Goal: Transaction & Acquisition: Purchase product/service

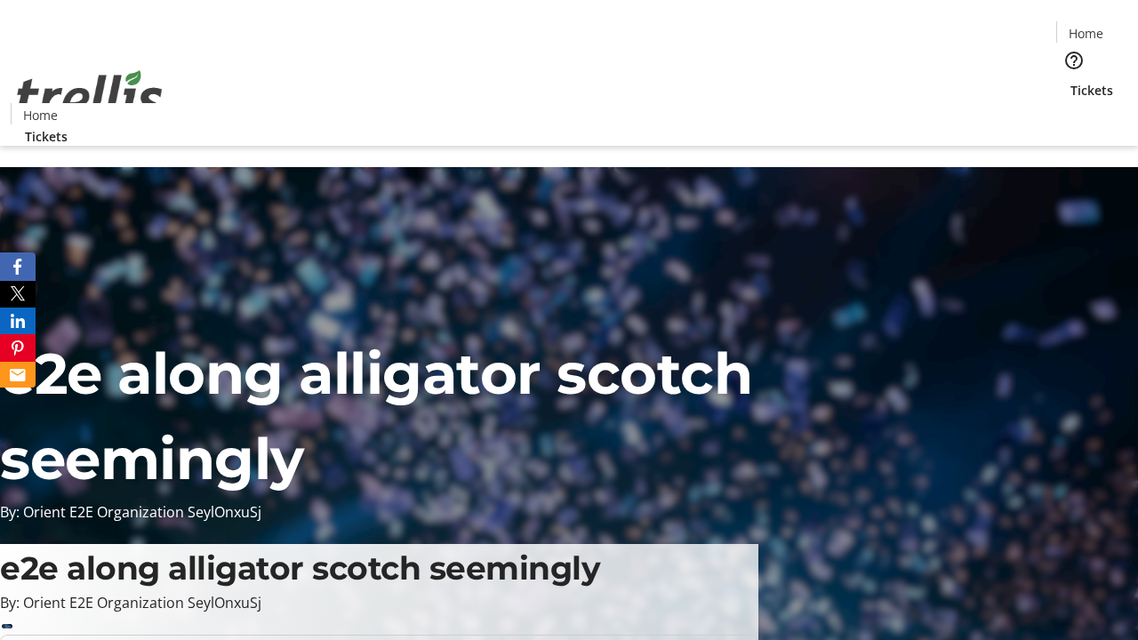
click at [1070, 81] on span "Tickets" at bounding box center [1091, 90] width 43 height 19
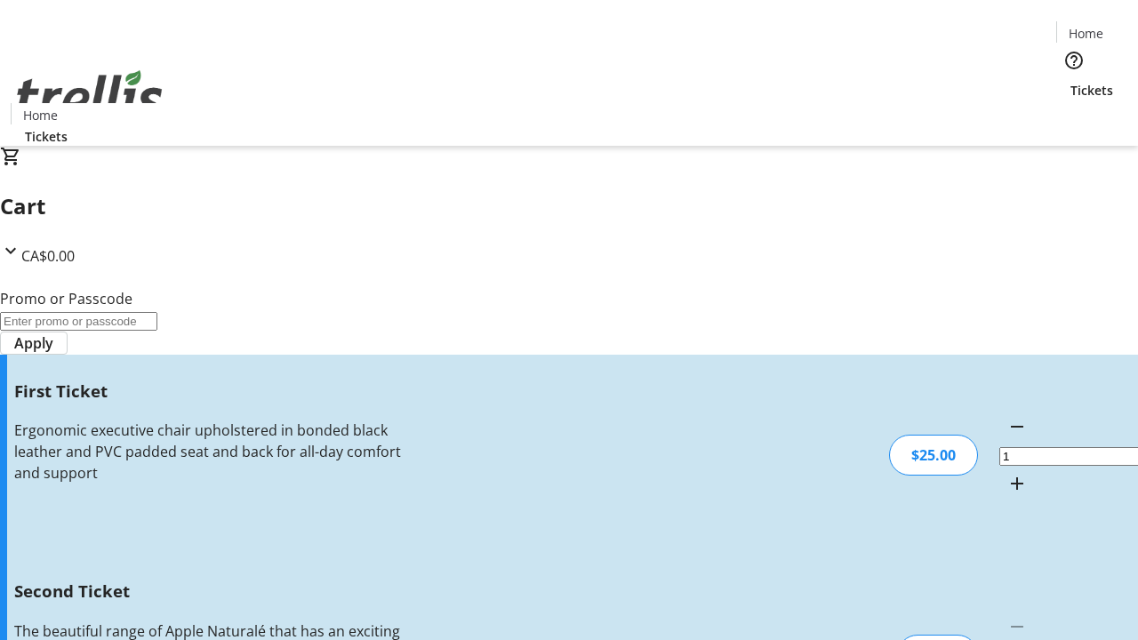
type input "2"
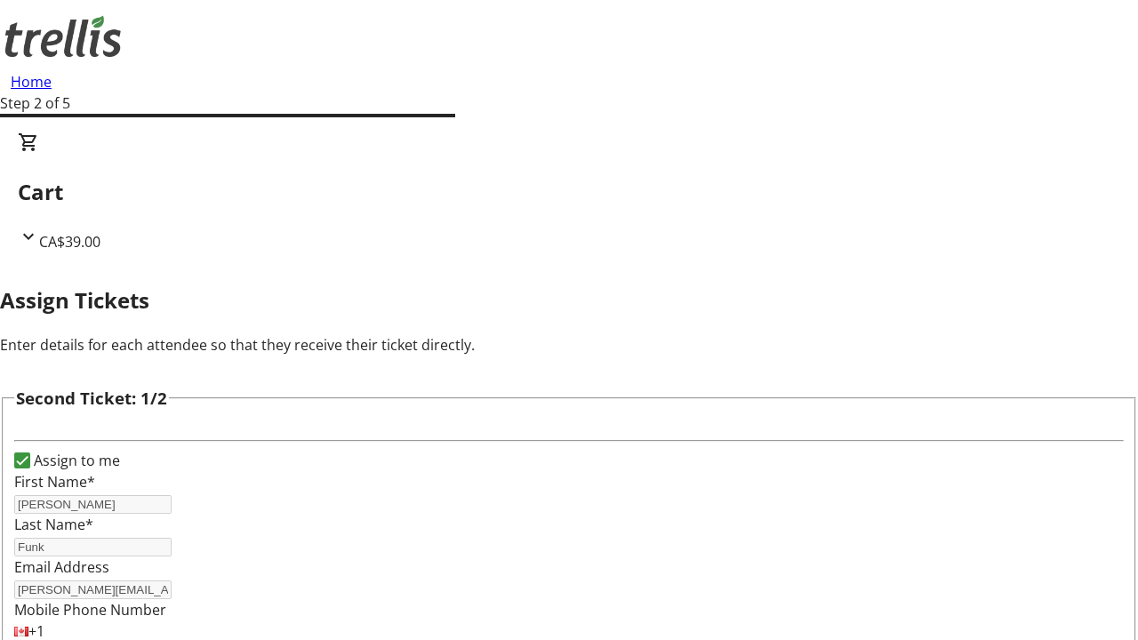
scroll to position [291, 0]
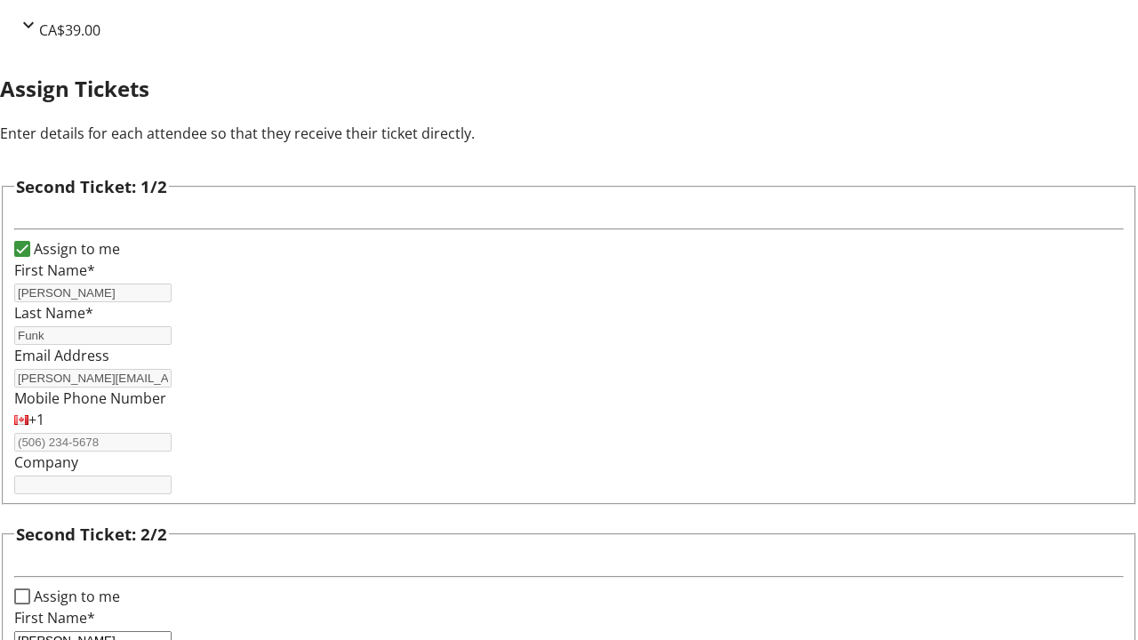
type input "[PERSON_NAME]"
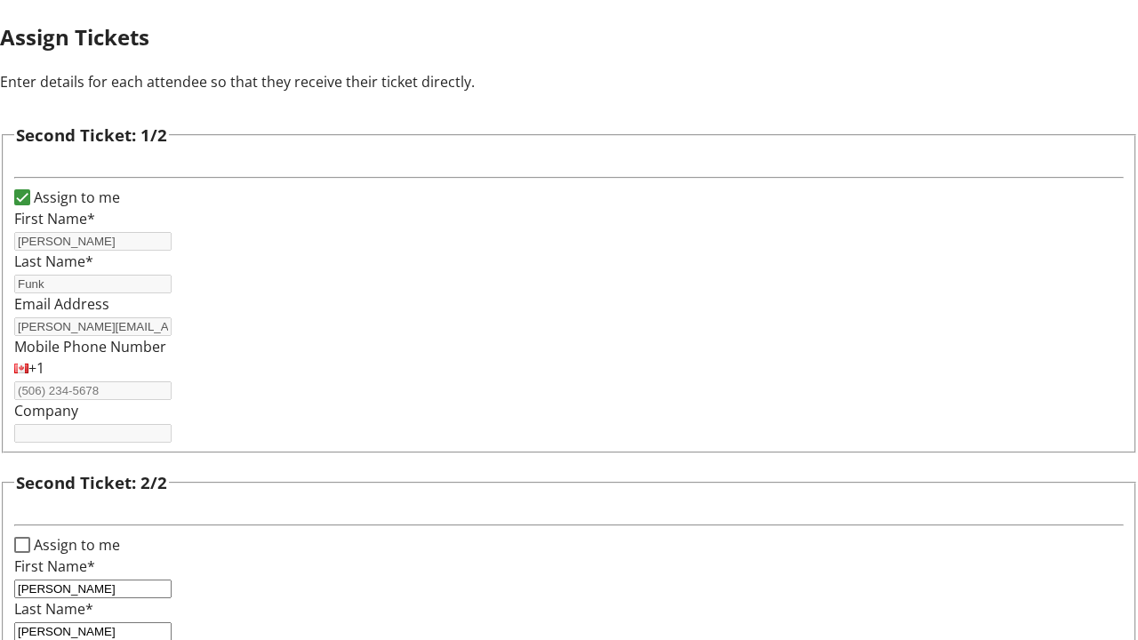
type input "[PERSON_NAME]"
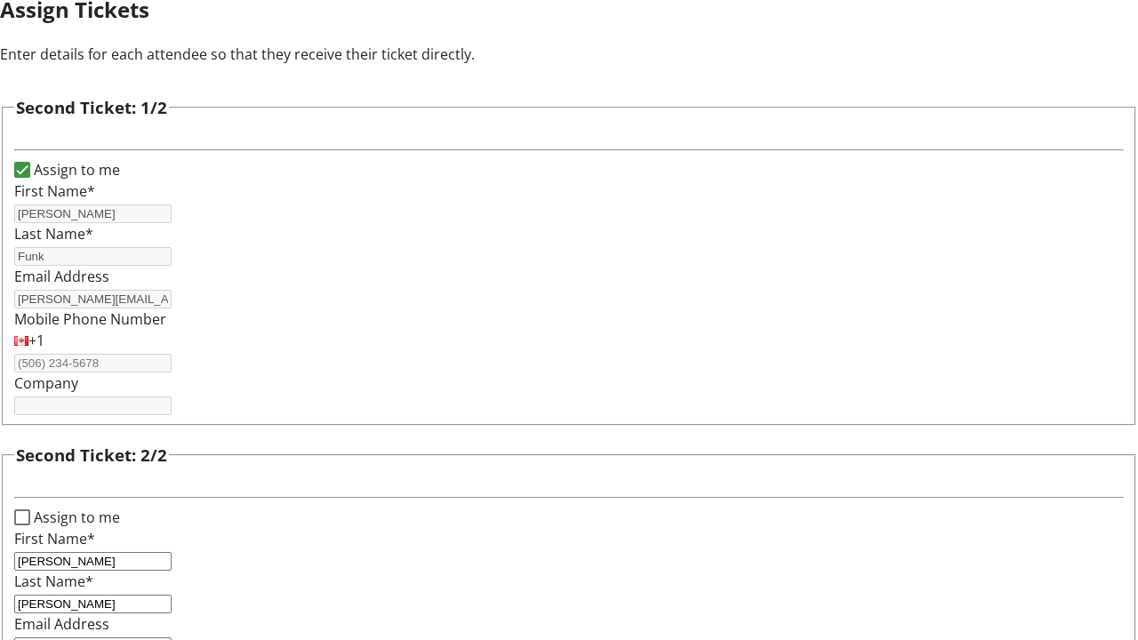
type input "[PERSON_NAME][EMAIL_ADDRESS][DOMAIN_NAME]"
